Goal: Task Accomplishment & Management: Manage account settings

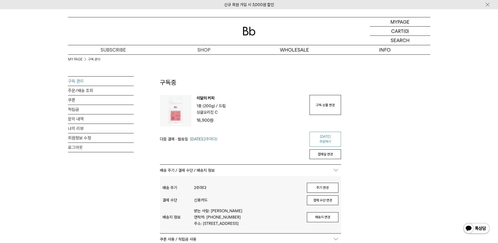
type input "**********"
drag, startPoint x: 322, startPoint y: 136, endPoint x: 277, endPoint y: 23, distance: 121.9
click at [322, 136] on link "[DATE] 주문하기" at bounding box center [326, 139] width 32 height 15
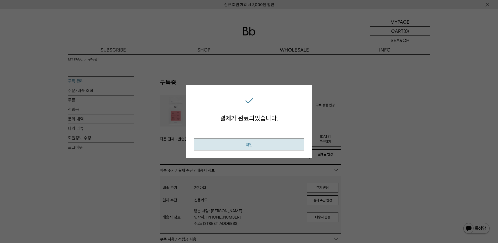
click at [260, 146] on button "확인" at bounding box center [249, 144] width 110 height 12
